Goal: Information Seeking & Learning: Learn about a topic

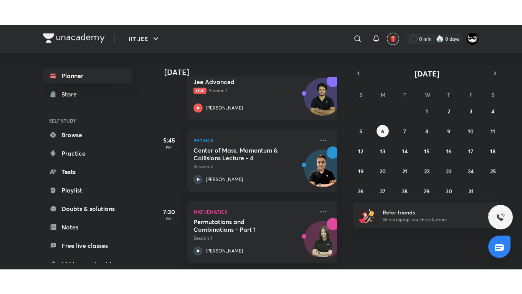
scroll to position [128, 0]
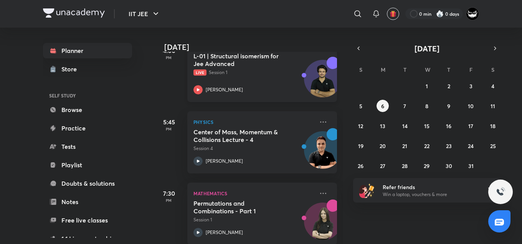
click at [248, 68] on div "L-01 | Structural isomerism for Jee Advanced Live Session 1" at bounding box center [253, 64] width 120 height 24
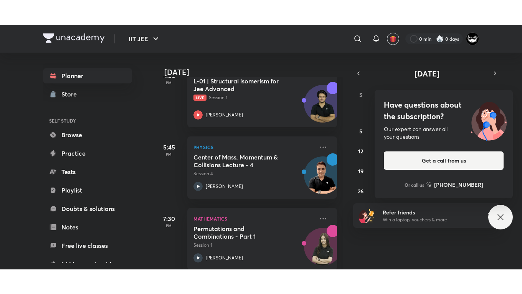
scroll to position [91, 0]
